Goal: Task Accomplishment & Management: Manage account settings

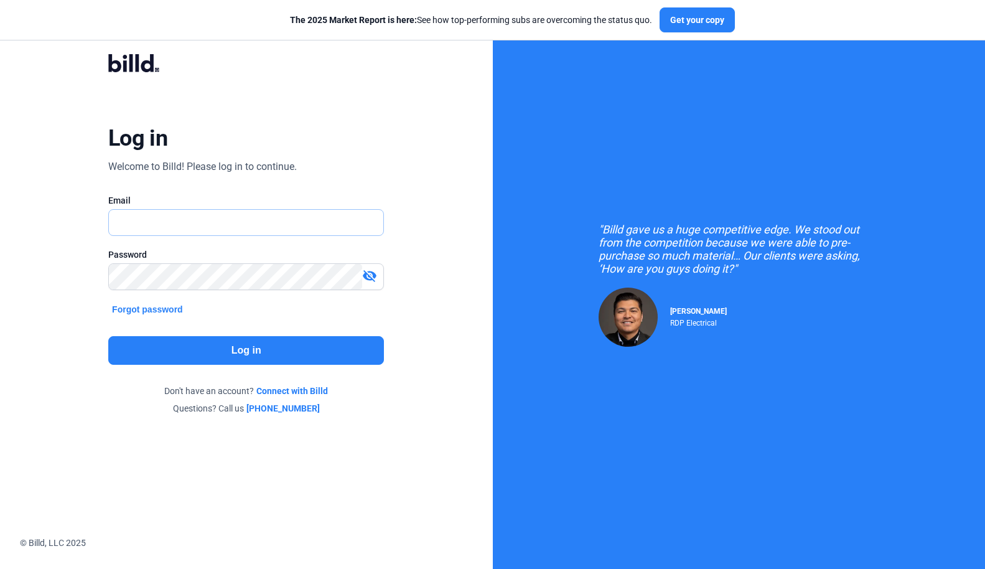
type input "[PERSON_NAME][EMAIL_ADDRESS][DOMAIN_NAME]"
click at [236, 355] on button "Log in" at bounding box center [246, 350] width 276 height 29
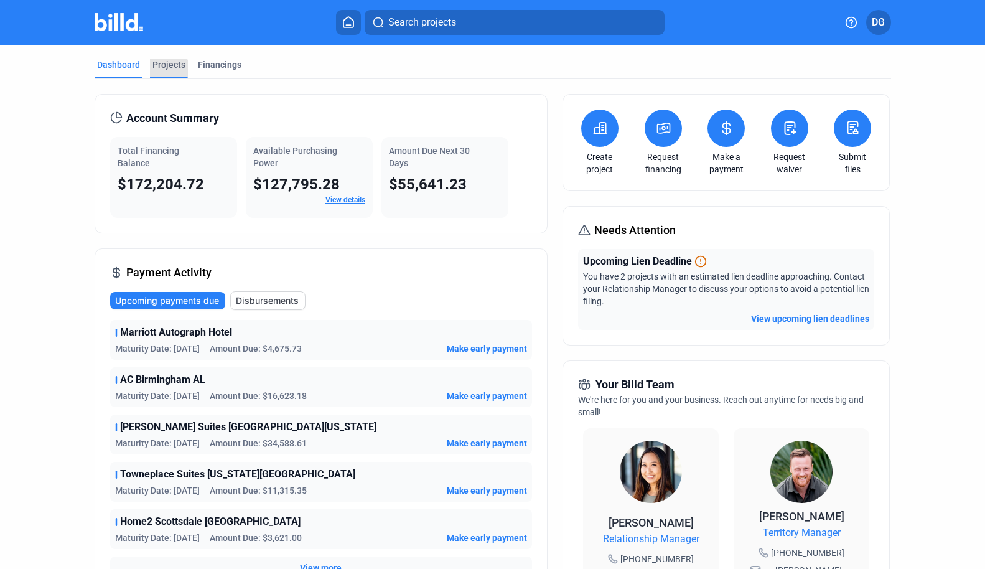
click at [157, 69] on div "Projects" at bounding box center [168, 64] width 33 height 12
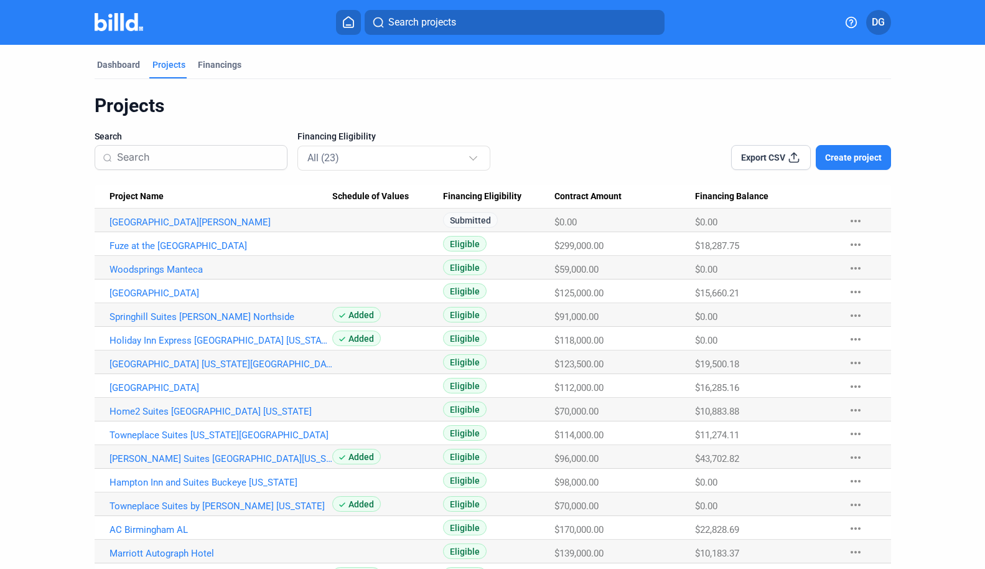
click at [157, 160] on input at bounding box center [198, 157] width 162 height 26
click at [134, 273] on link "Woodsprings Manteca" at bounding box center [221, 269] width 223 height 11
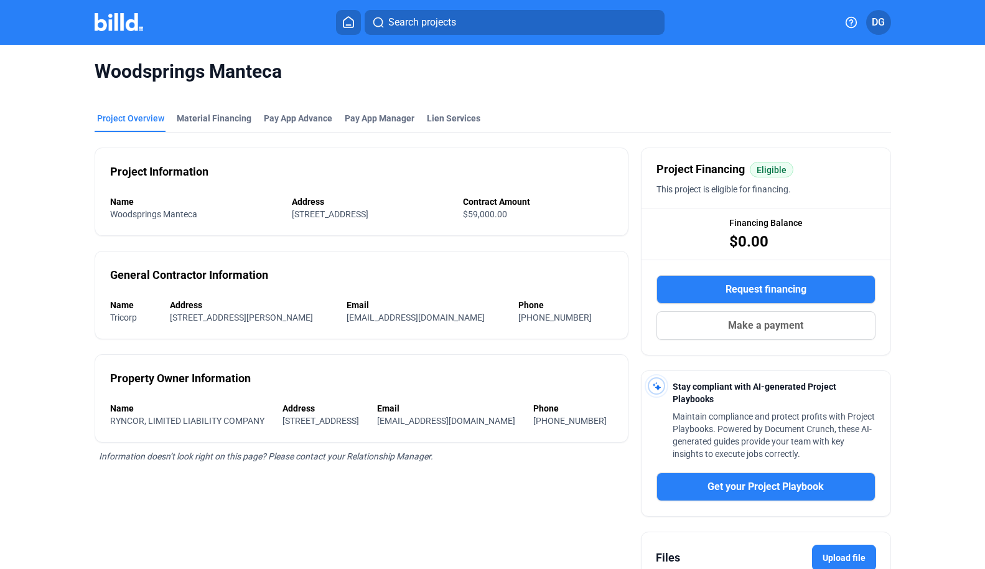
click at [338, 16] on button at bounding box center [348, 22] width 25 height 25
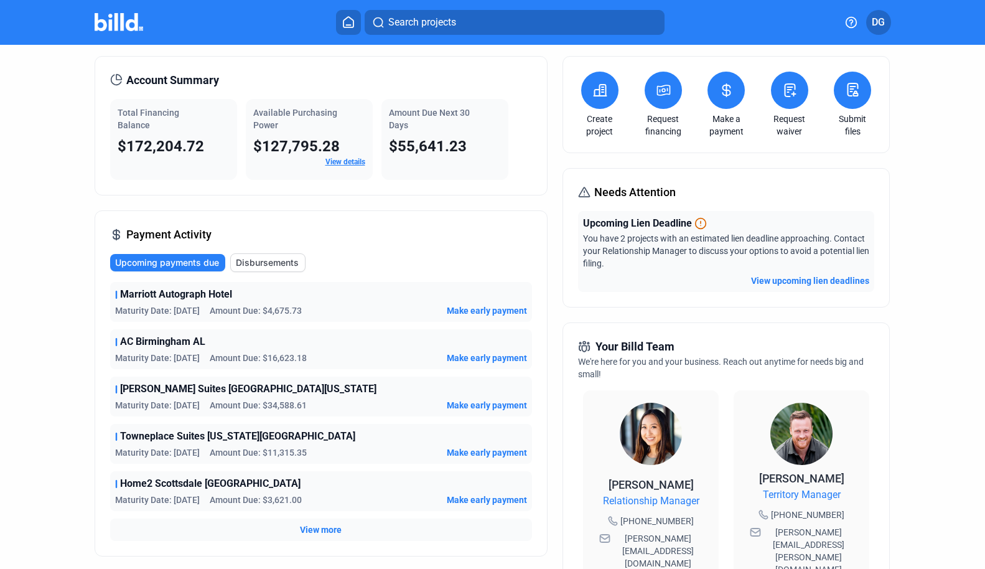
scroll to position [50, 0]
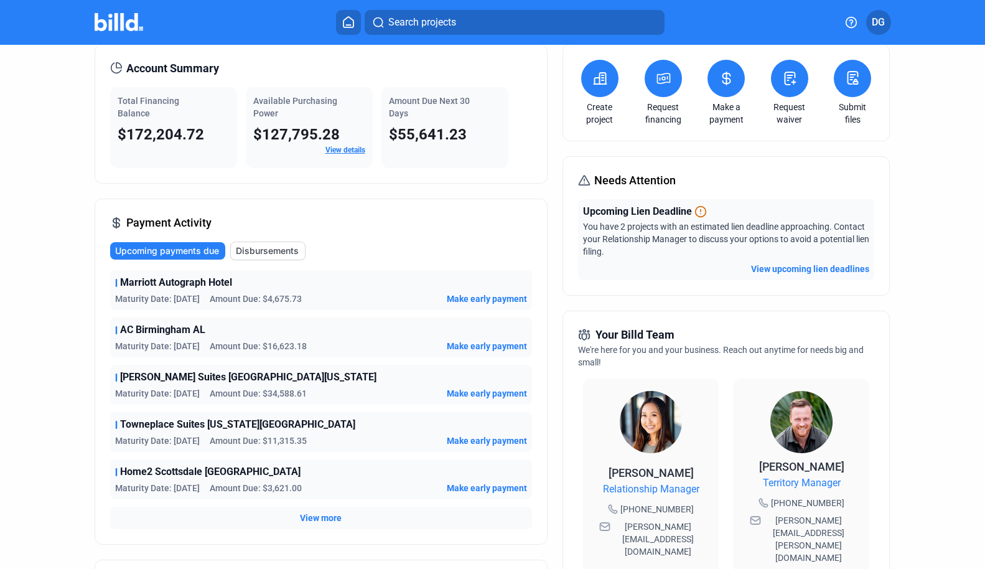
click at [465, 298] on span "Make early payment" at bounding box center [487, 298] width 80 height 12
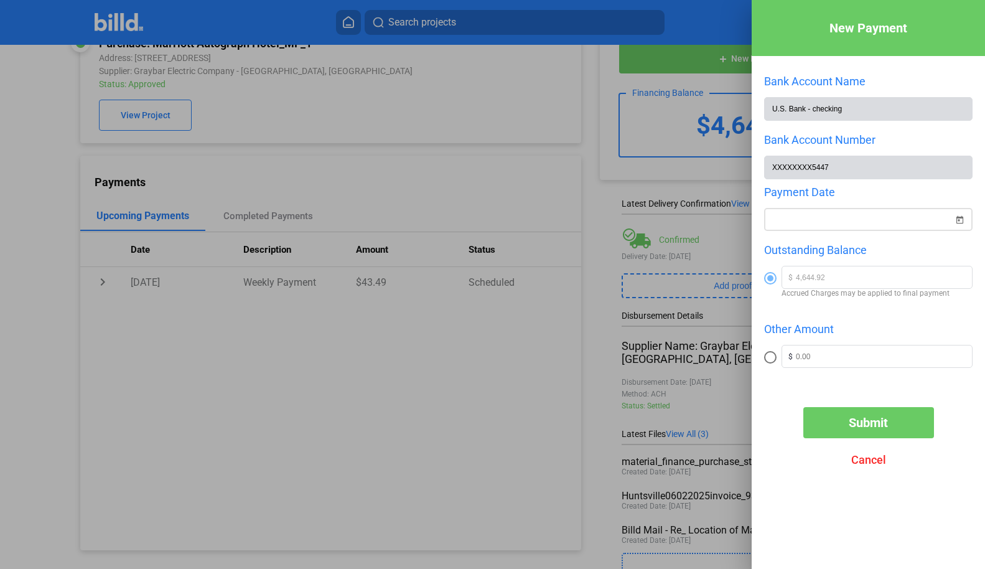
click at [844, 220] on div "New Payment Bank Account Name U.S. Bank - checking Bank Account Number XXXXXXXX…" at bounding box center [492, 284] width 985 height 569
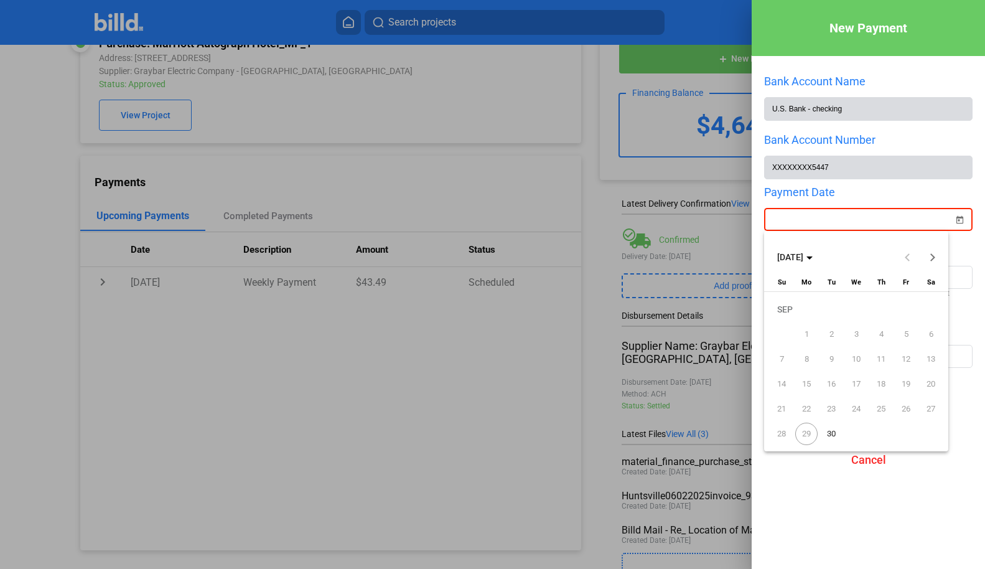
click at [831, 431] on span "30" at bounding box center [831, 434] width 22 height 22
type input "[DATE]"
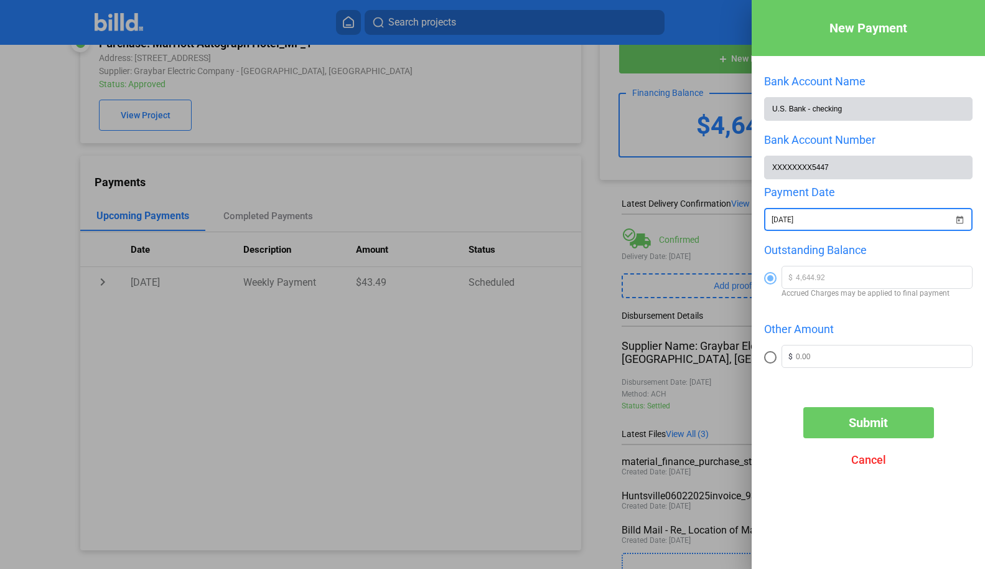
click at [859, 423] on span "Submit" at bounding box center [868, 422] width 39 height 15
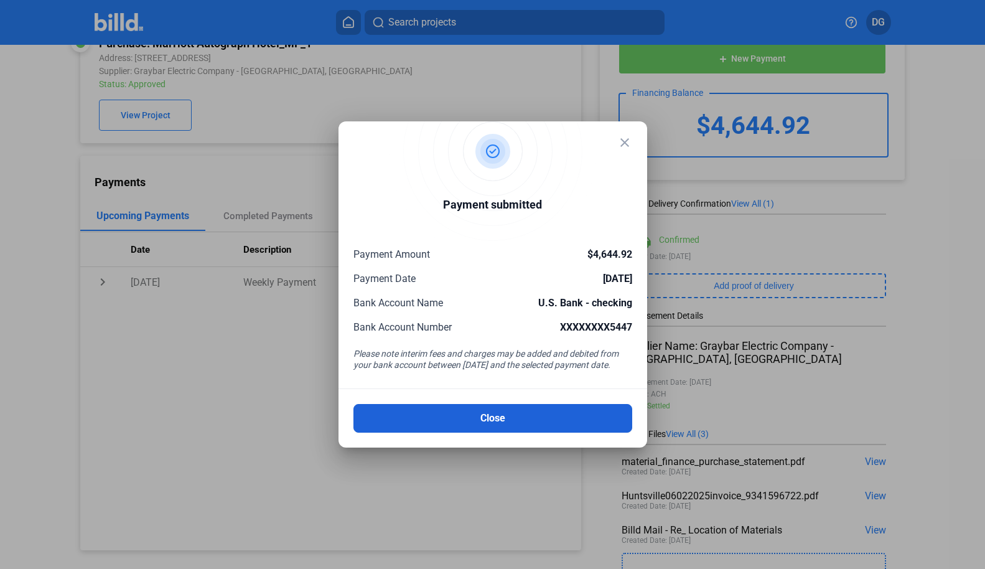
click at [481, 416] on button "Close" at bounding box center [492, 418] width 279 height 29
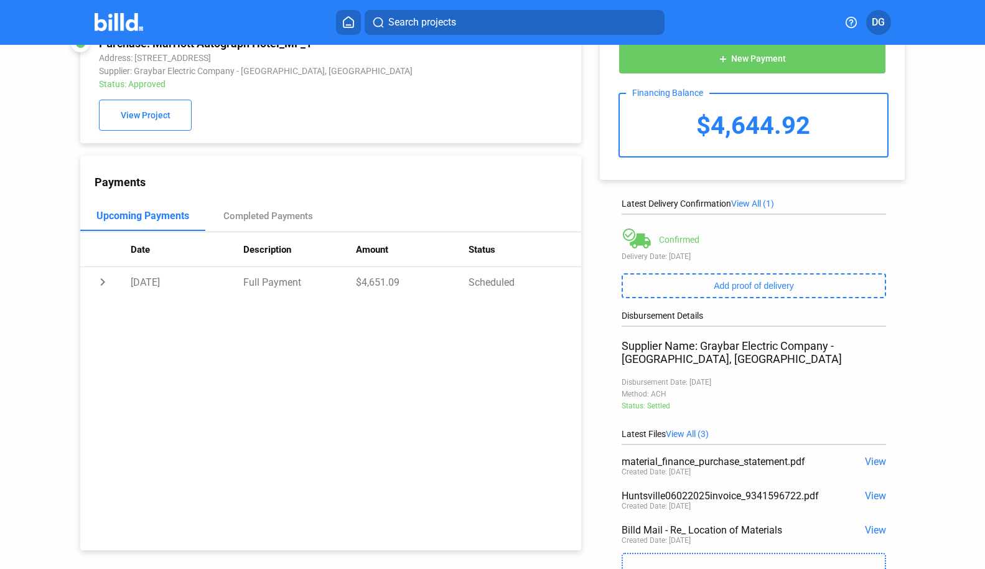
scroll to position [0, 0]
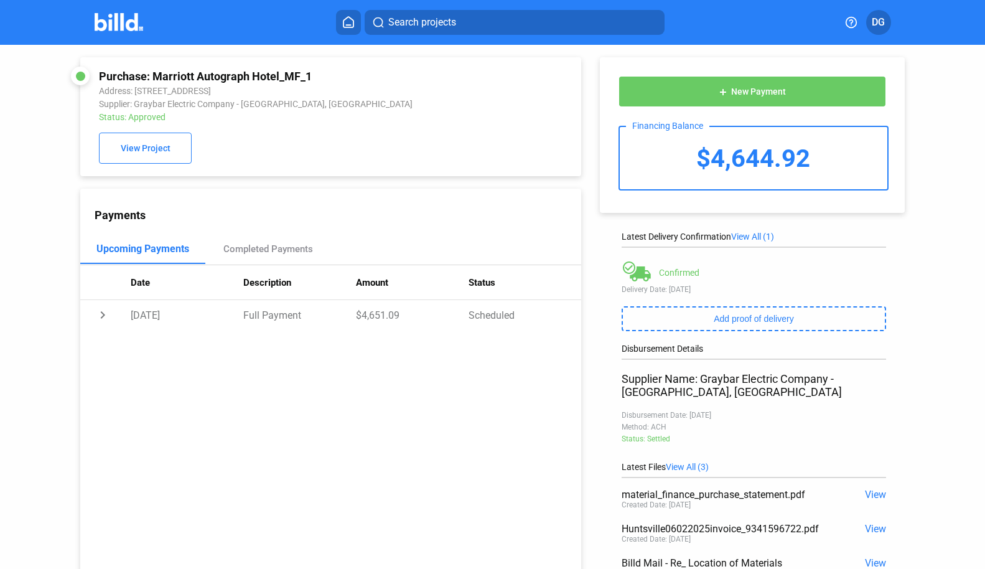
click at [346, 23] on icon at bounding box center [348, 22] width 12 height 12
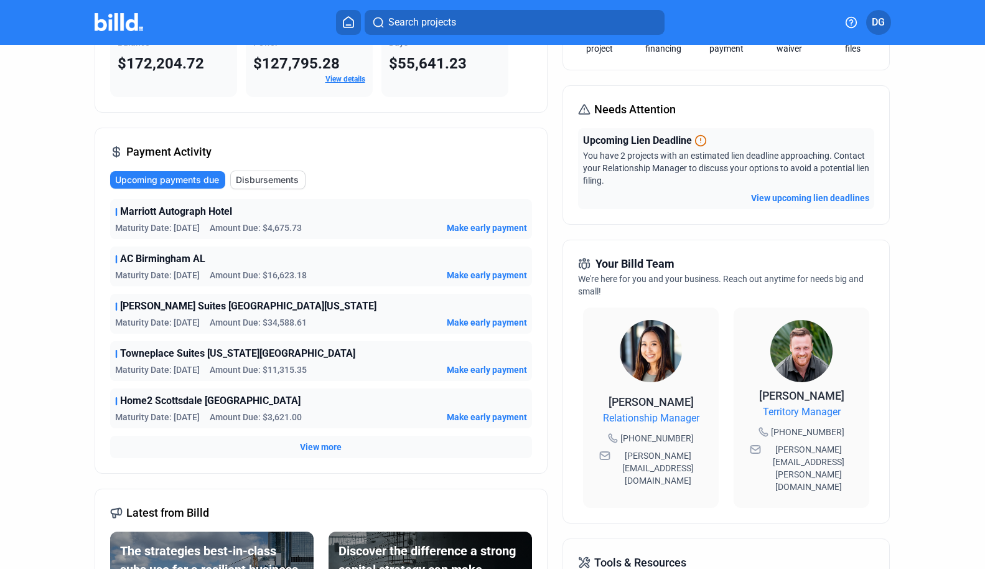
scroll to position [136, 0]
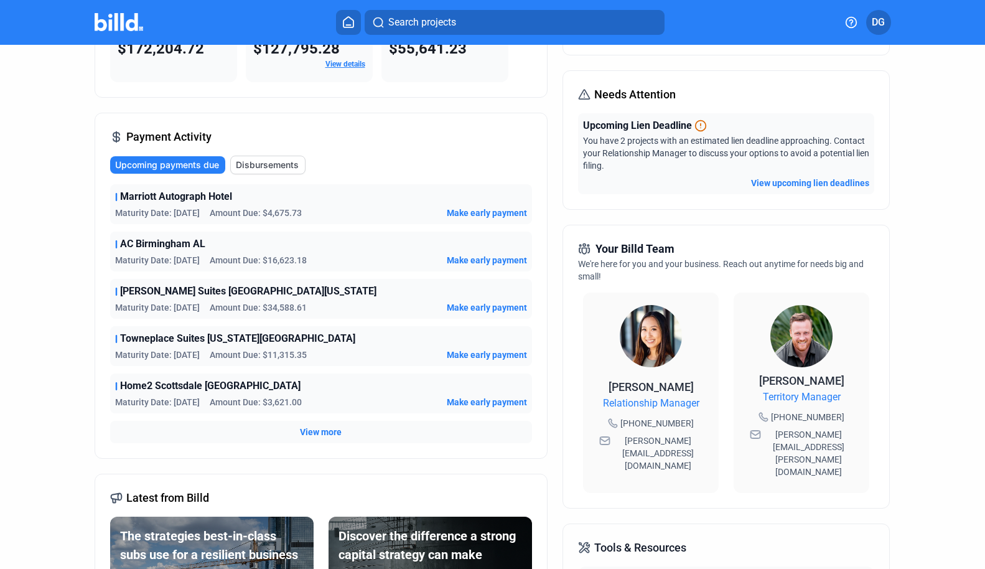
click at [320, 434] on span "View more" at bounding box center [321, 432] width 42 height 12
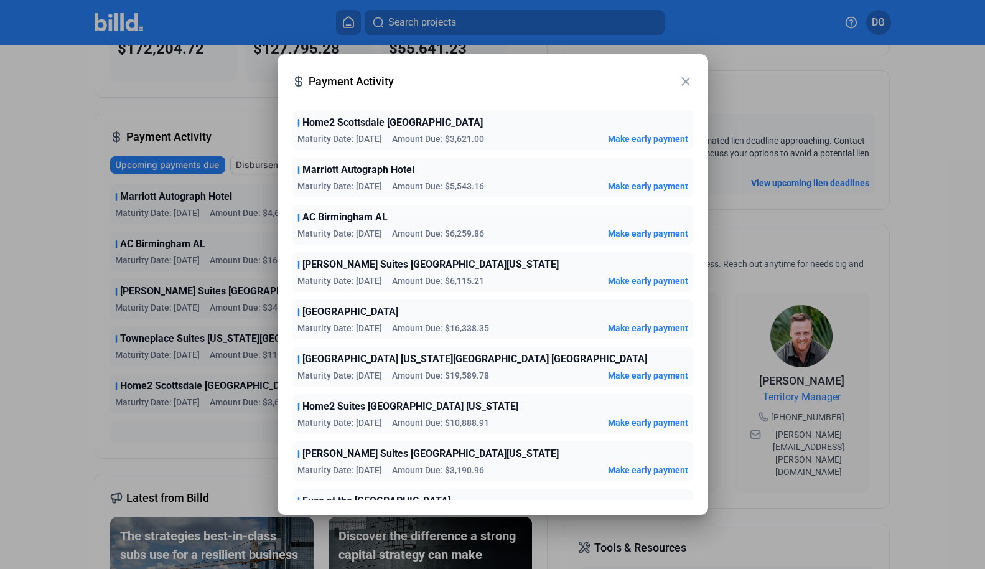
scroll to position [0, 0]
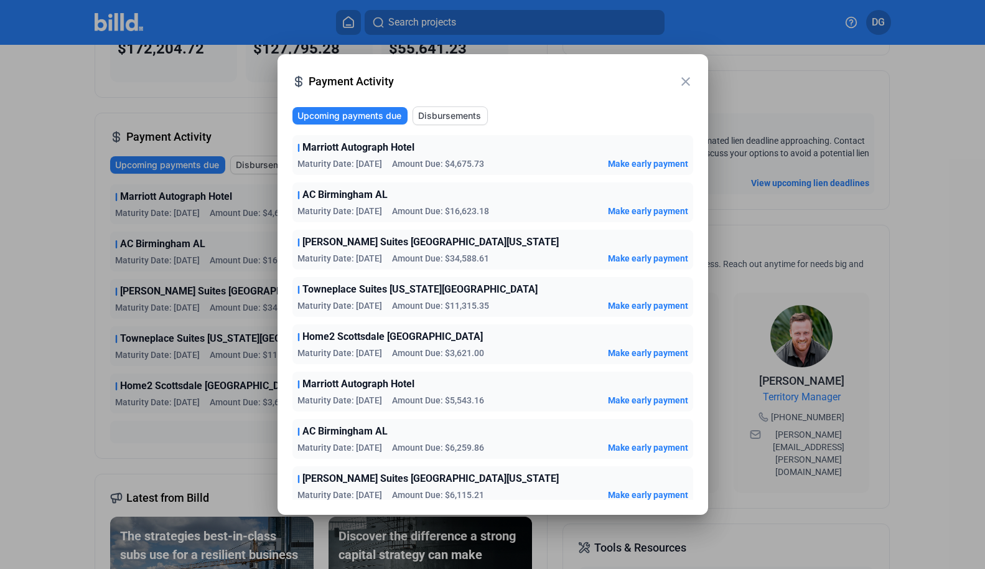
click at [684, 81] on mat-icon "close" at bounding box center [685, 81] width 15 height 15
